Goal: Navigation & Orientation: Find specific page/section

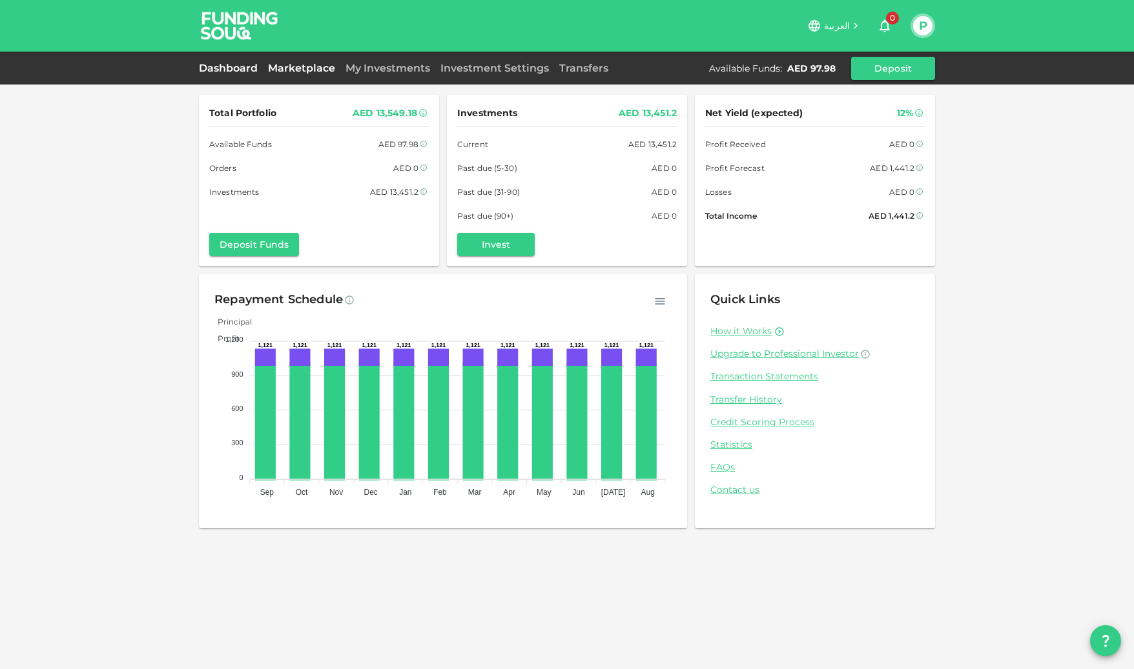
click at [302, 66] on link "Marketplace" at bounding box center [301, 68] width 77 height 12
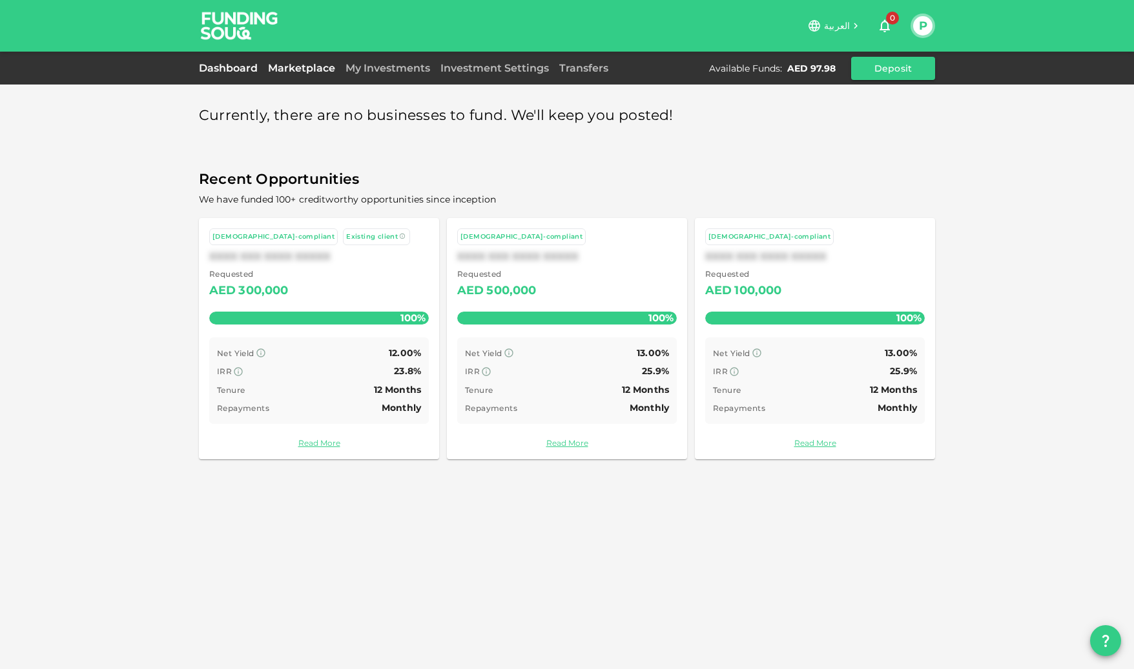
click at [243, 65] on link "Dashboard" at bounding box center [231, 68] width 64 height 12
